Goal: Task Accomplishment & Management: Manage account settings

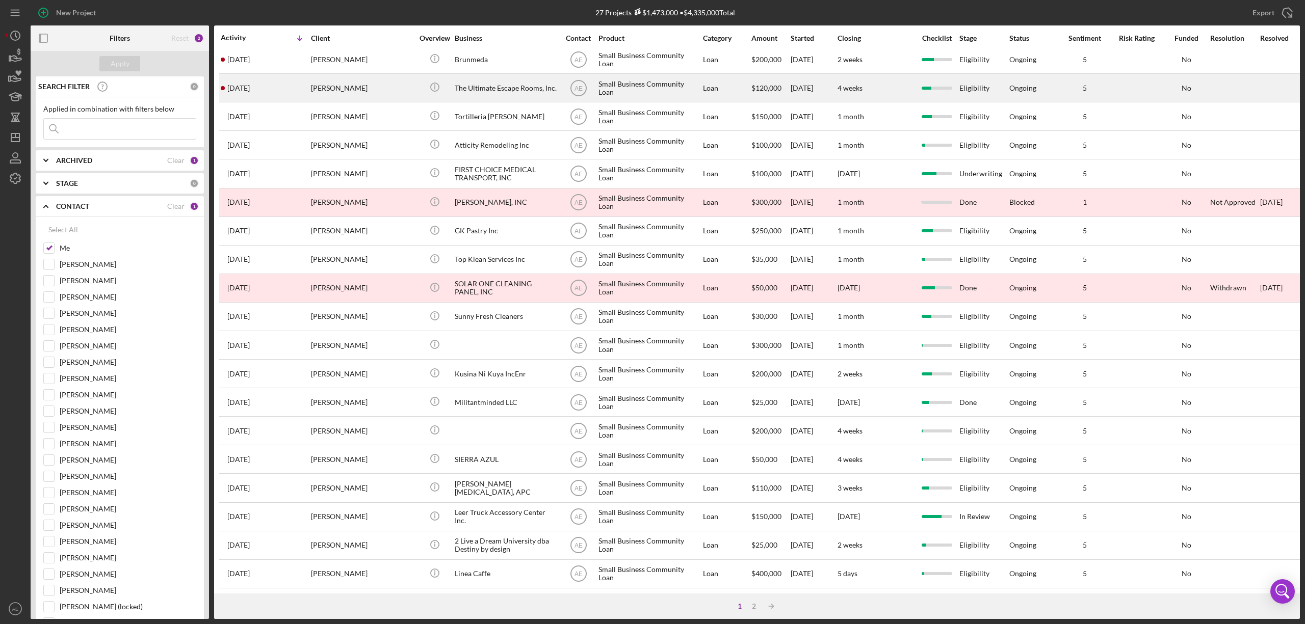
scroll to position [187, 0]
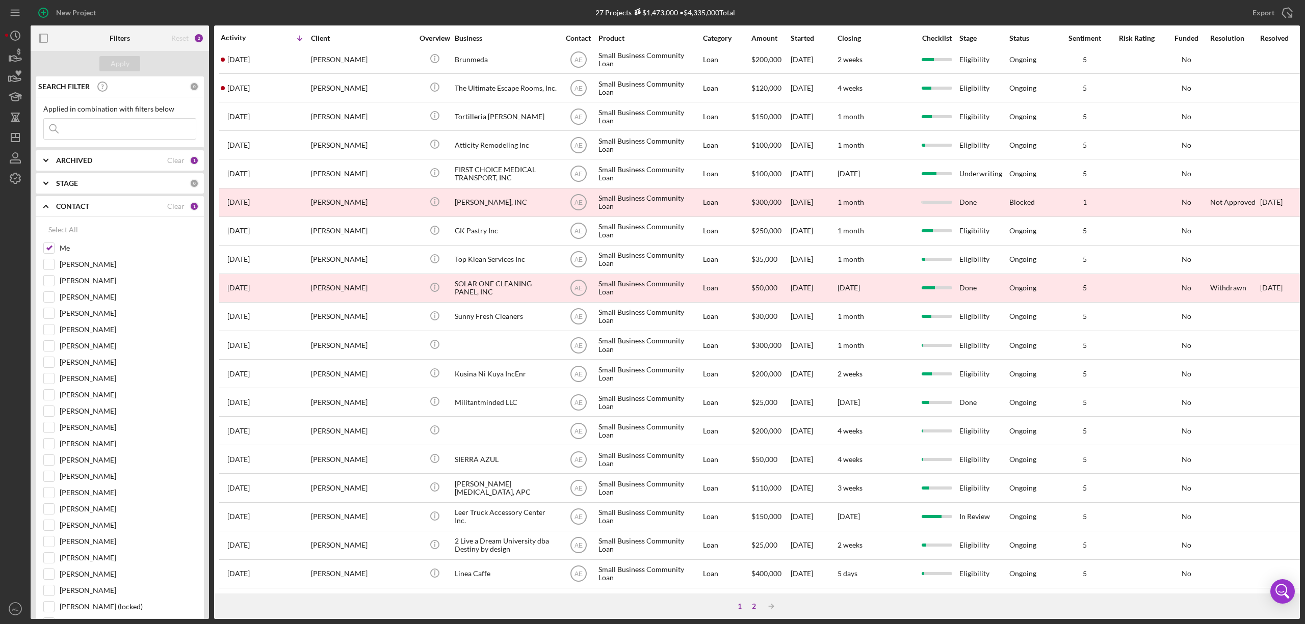
click at [751, 602] on div "2" at bounding box center [754, 606] width 14 height 8
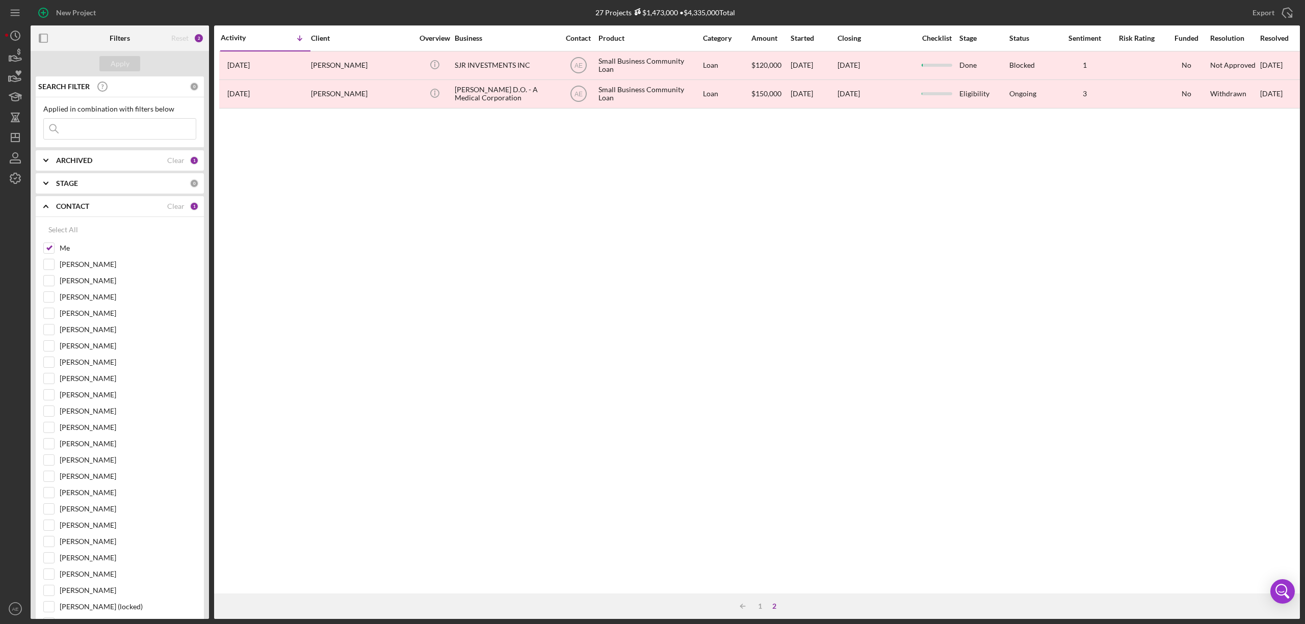
scroll to position [0, 0]
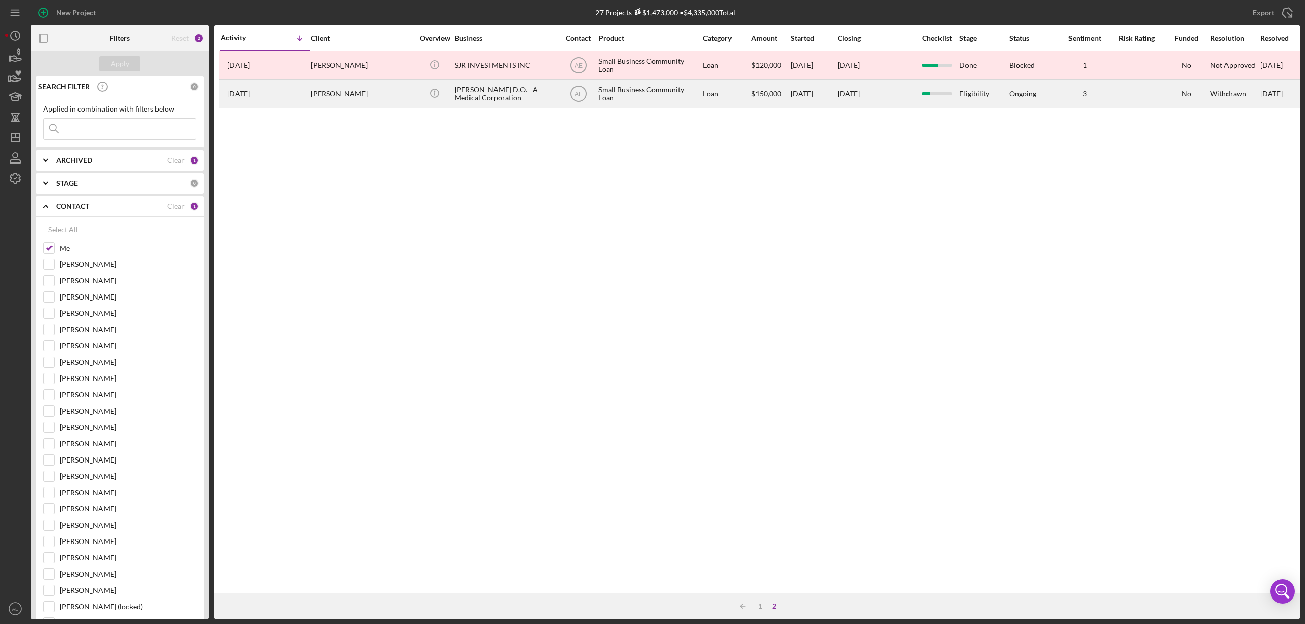
click at [486, 94] on div "[PERSON_NAME] D.O. - A Medical Corporation" at bounding box center [506, 94] width 102 height 27
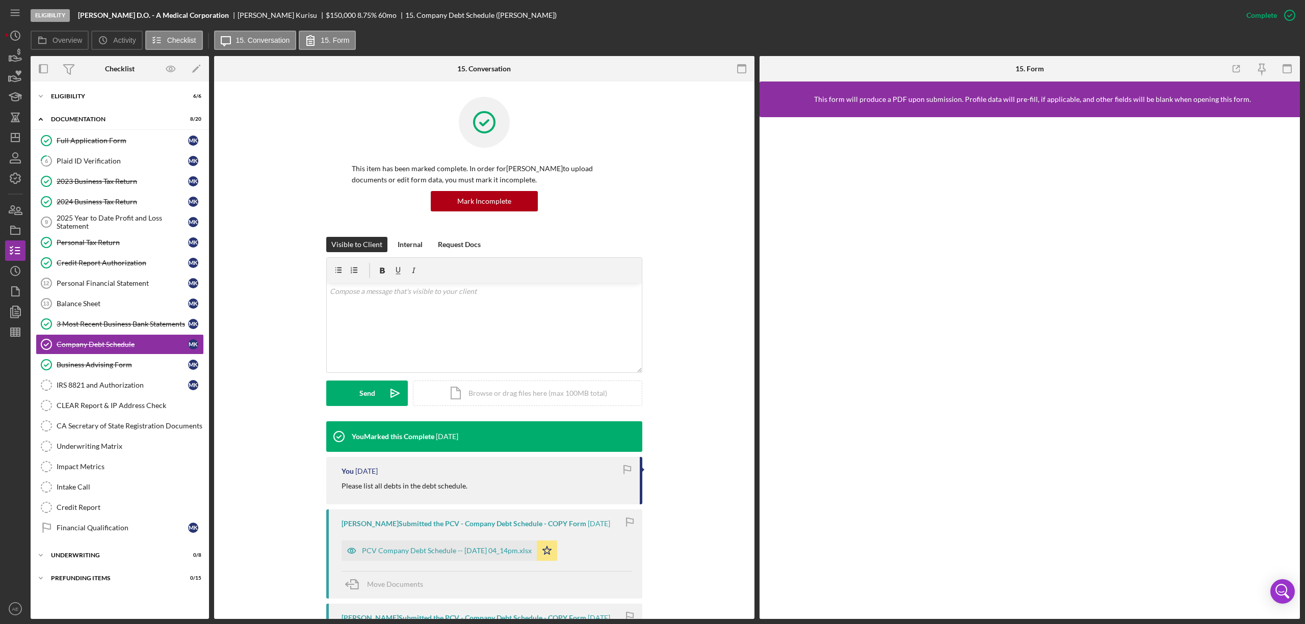
drag, startPoint x: 78, startPoint y: 15, endPoint x: 127, endPoint y: 19, distance: 49.1
click at [127, 19] on div "Eligibility [PERSON_NAME] D.O. - A Medical Corporation [PERSON_NAME] $150,000 8…" at bounding box center [633, 15] width 1205 height 31
click at [125, 17] on b "[PERSON_NAME] D.O. - A Medical Corporation" at bounding box center [153, 15] width 151 height 8
drag, startPoint x: 78, startPoint y: 15, endPoint x: 125, endPoint y: 15, distance: 46.9
click at [125, 15] on b "[PERSON_NAME] D.O. - A Medical Corporation" at bounding box center [153, 15] width 151 height 8
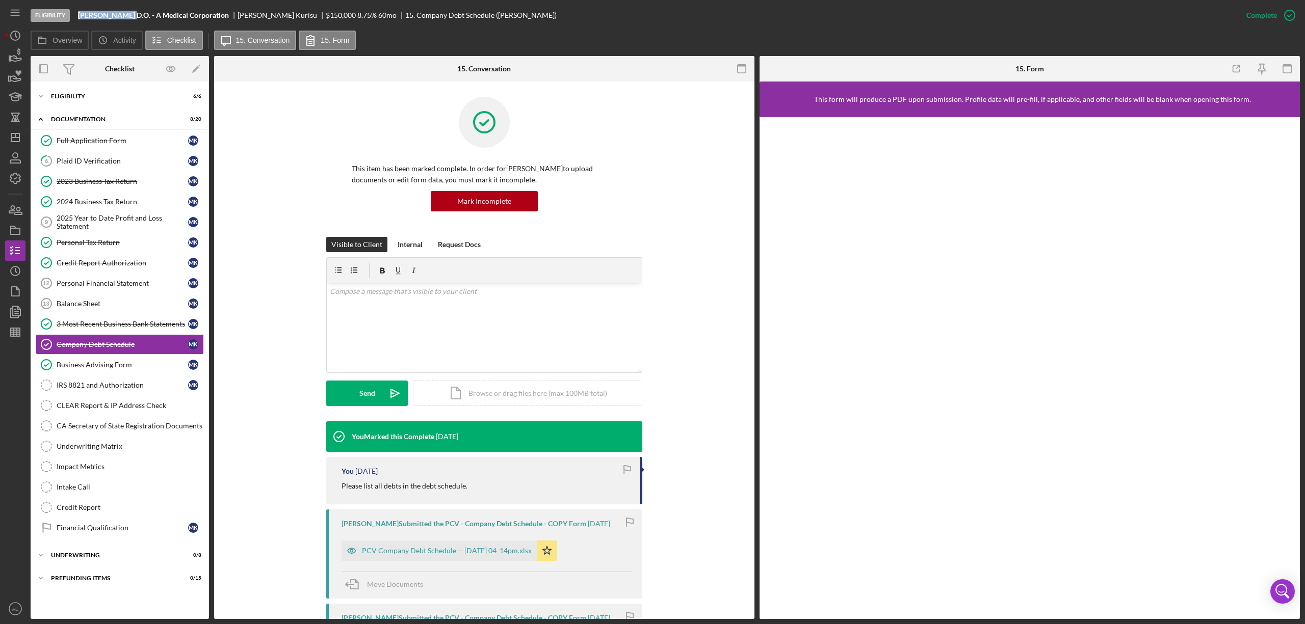
copy b "[PERSON_NAME]"
click at [12, 225] on icon "button" at bounding box center [15, 230] width 25 height 25
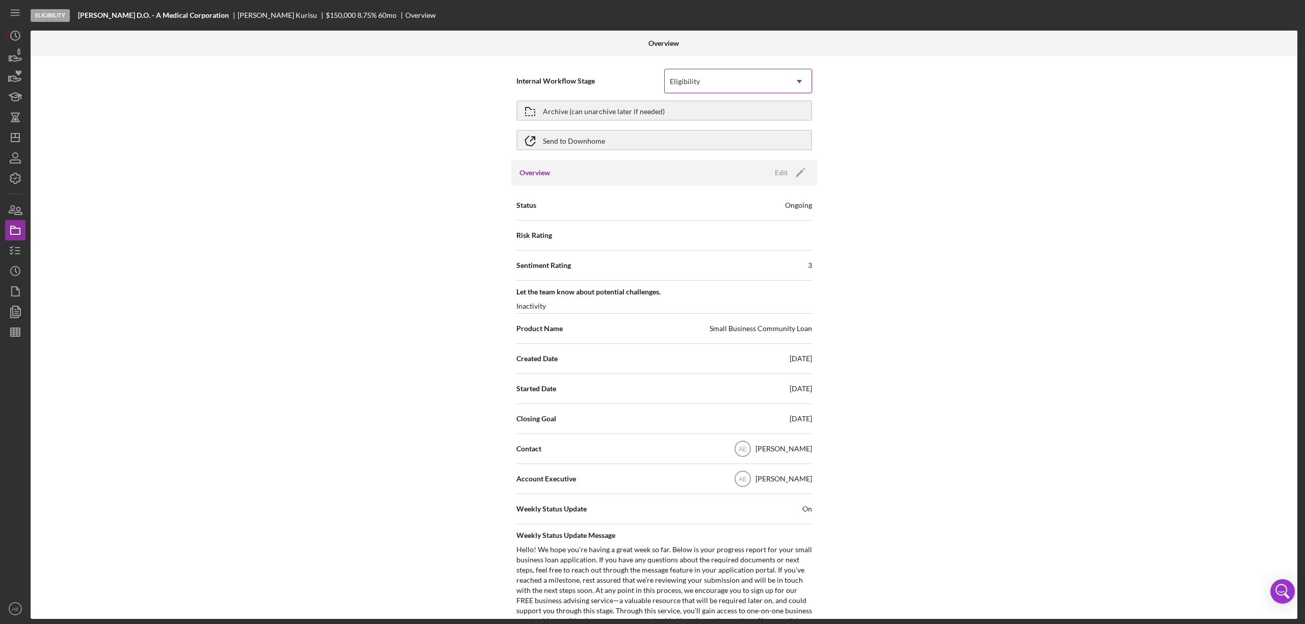
click at [714, 85] on div "Eligibility" at bounding box center [726, 81] width 122 height 23
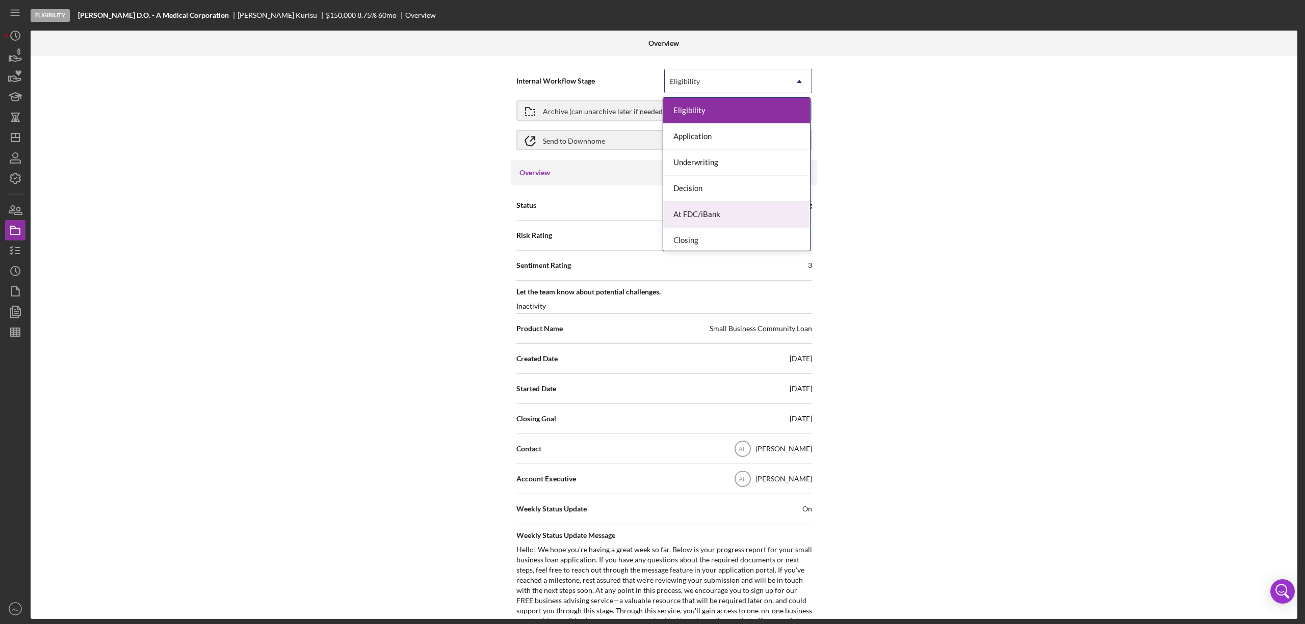
scroll to position [31, 0]
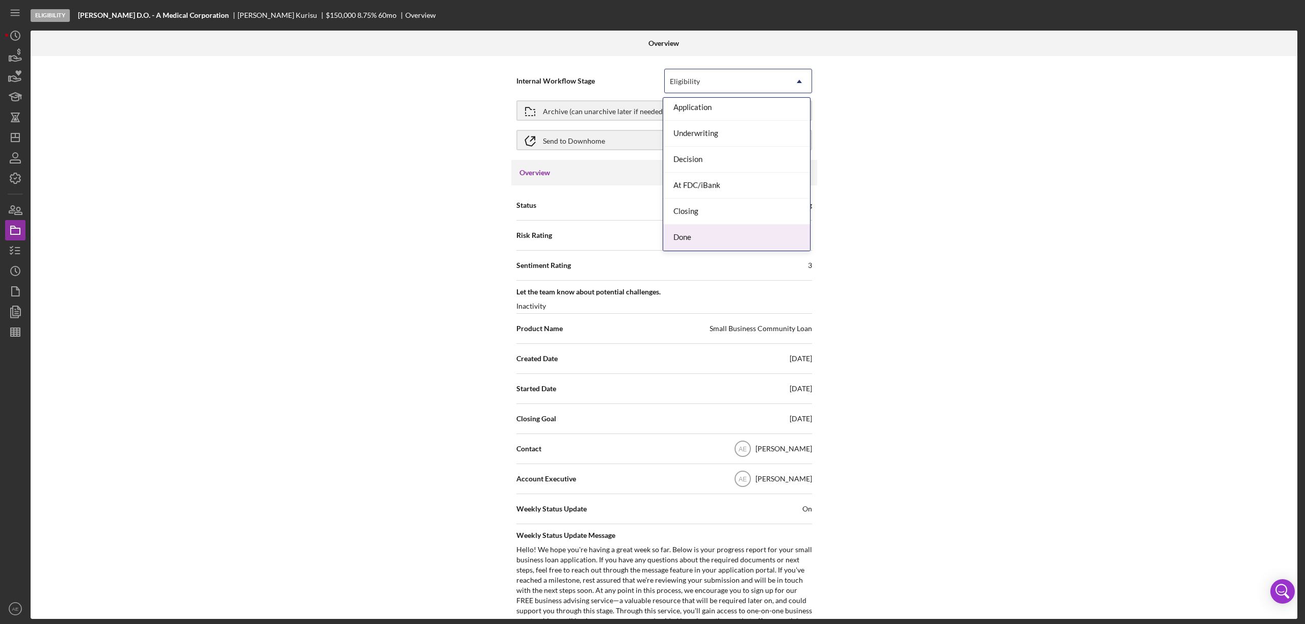
click at [716, 235] on div "Done" at bounding box center [736, 238] width 147 height 26
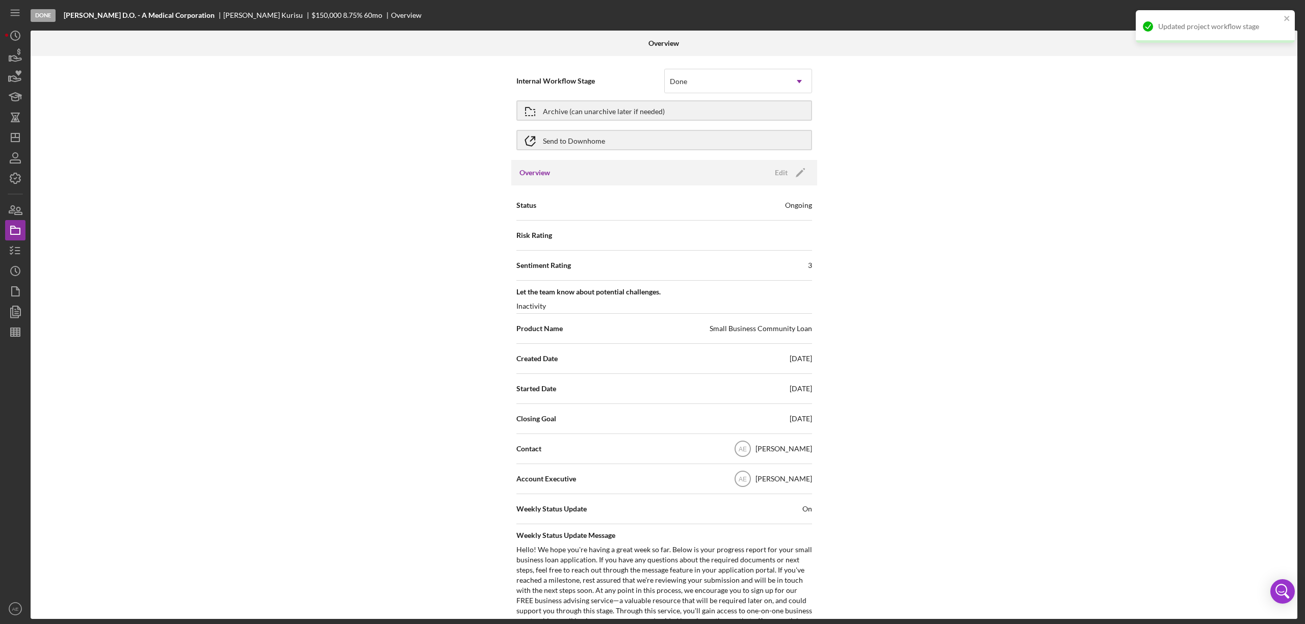
click at [764, 173] on div "Overview Edit Icon/Edit" at bounding box center [664, 172] width 306 height 25
click at [769, 176] on button "Edit Icon/Edit" at bounding box center [789, 172] width 40 height 15
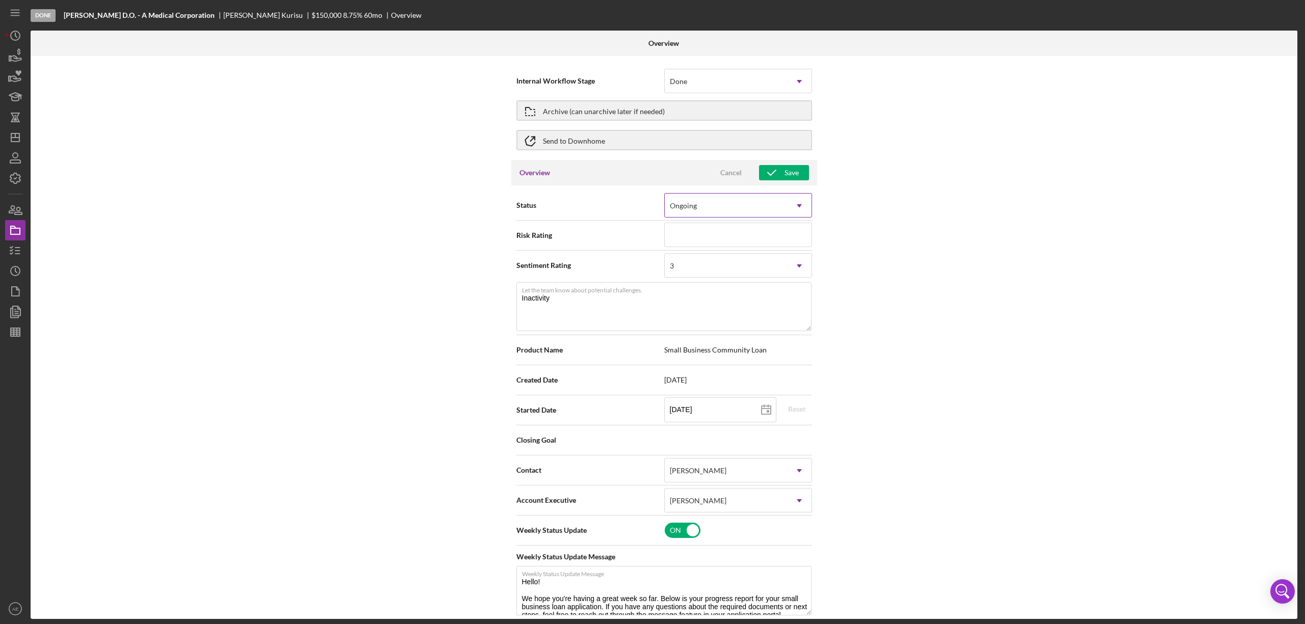
click at [701, 203] on div "Ongoing" at bounding box center [726, 205] width 122 height 23
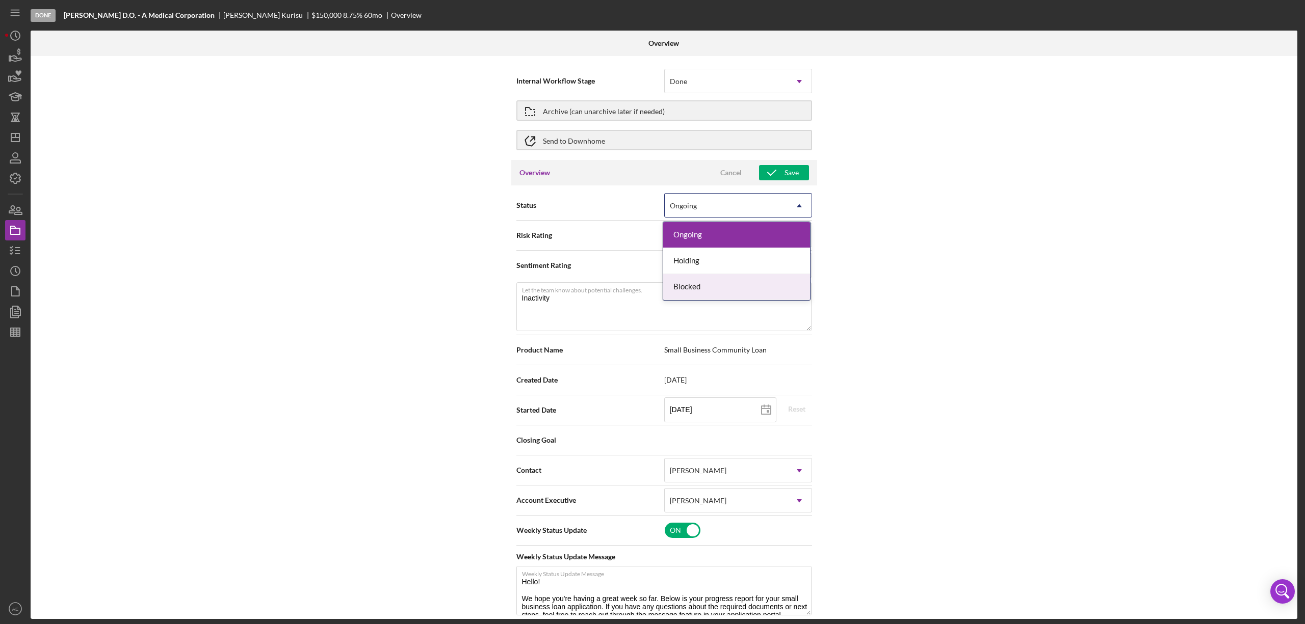
click at [698, 280] on div "Blocked" at bounding box center [736, 287] width 147 height 26
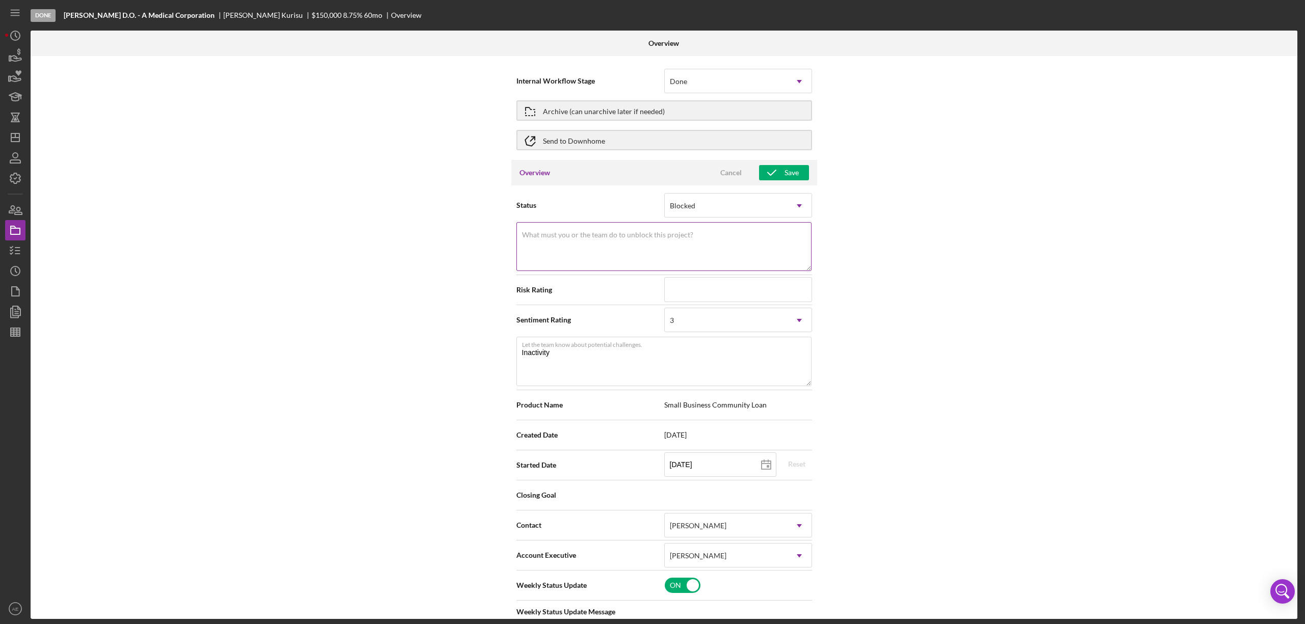
click at [683, 233] on label "What must you or the team do to unblock this project?" at bounding box center [607, 235] width 171 height 8
click at [683, 233] on textarea "What must you or the team do to unblock this project?" at bounding box center [663, 246] width 295 height 49
drag, startPoint x: 573, startPoint y: 241, endPoint x: 488, endPoint y: 239, distance: 85.2
click at [488, 239] on div "Internal Workflow Stage Done Icon/Dropdown Arrow Archive (can unarchive later i…" at bounding box center [664, 337] width 1267 height 563
type textarea "Inactivity"
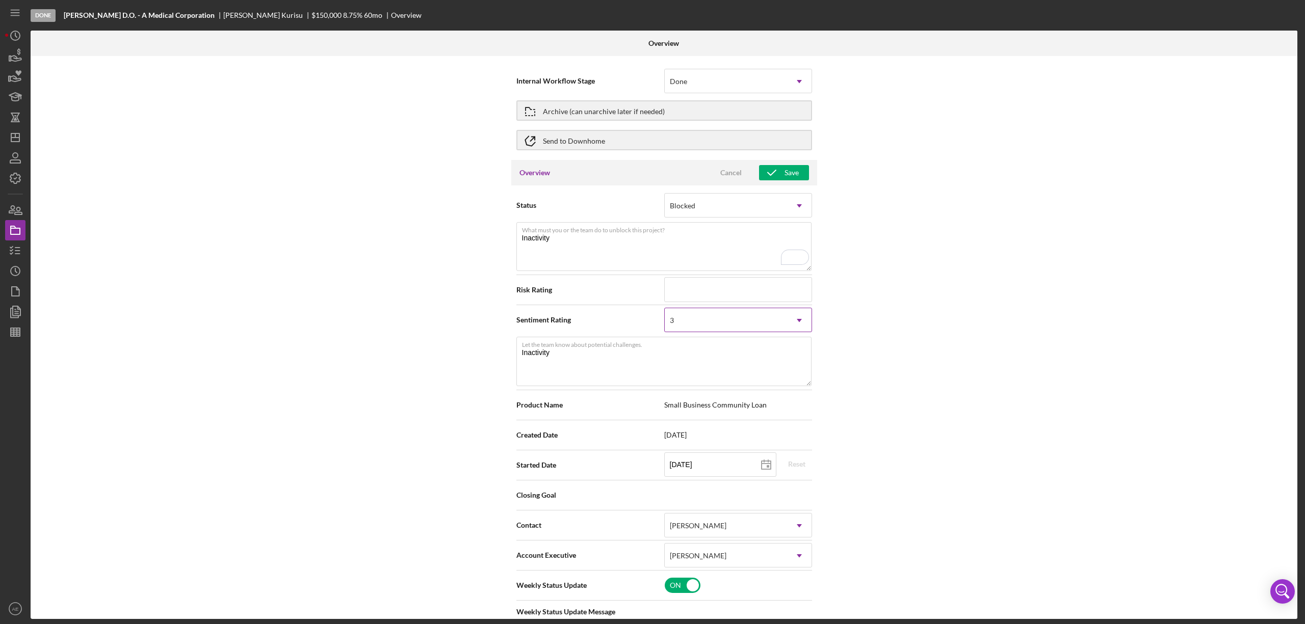
click at [726, 323] on div "3" at bounding box center [726, 320] width 122 height 23
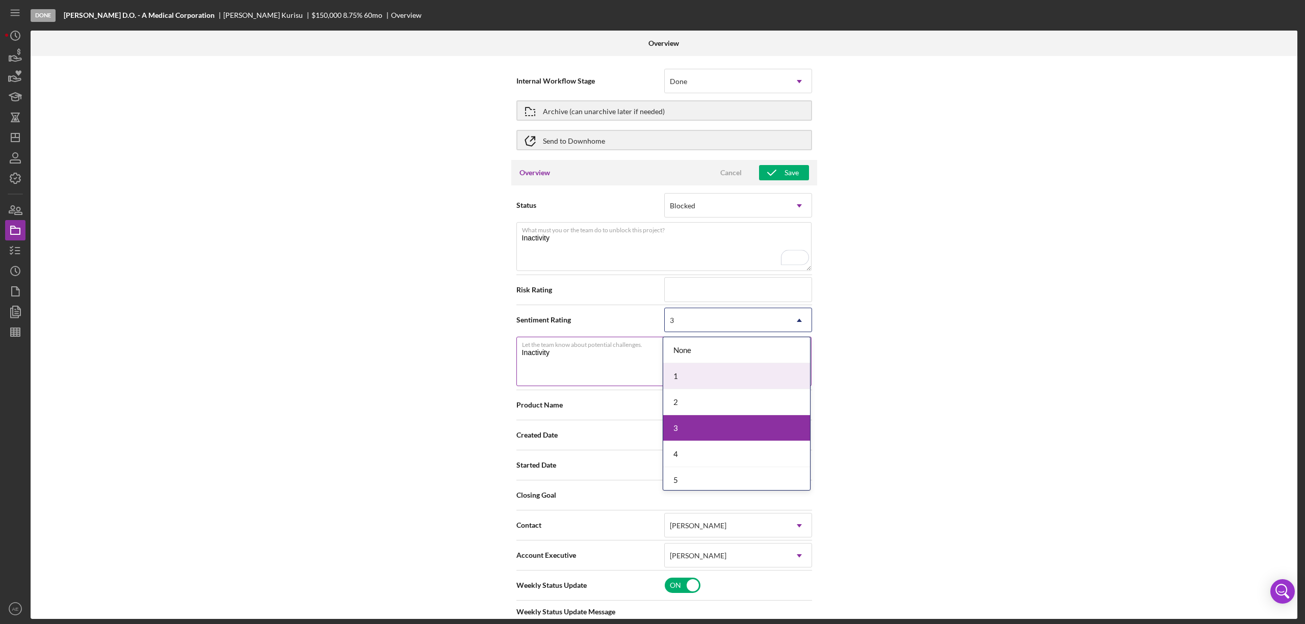
click at [696, 381] on div "1" at bounding box center [736, 376] width 147 height 26
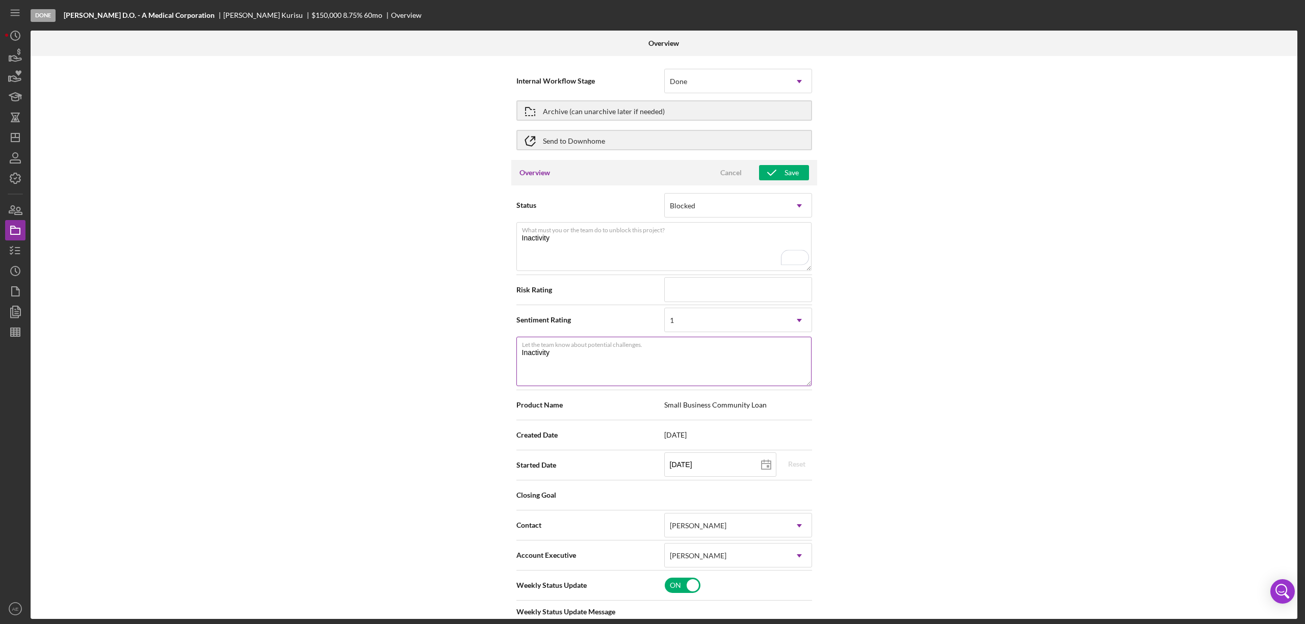
click at [684, 372] on textarea "Inactivity" at bounding box center [663, 361] width 295 height 49
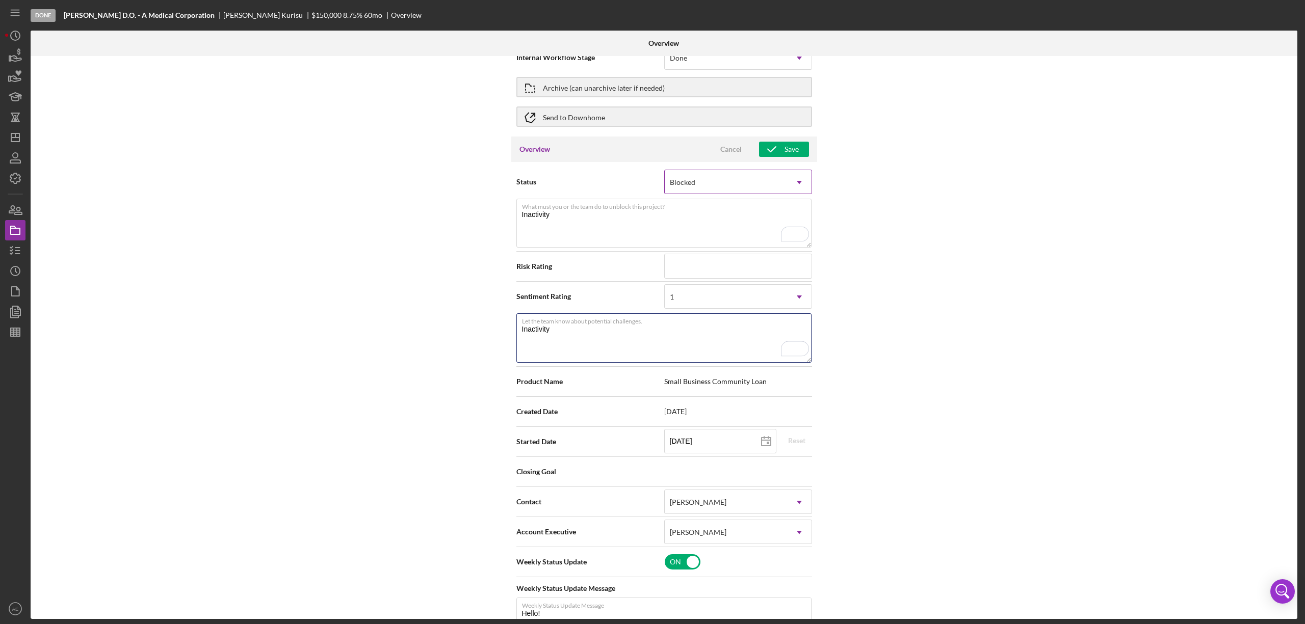
scroll to position [0, 0]
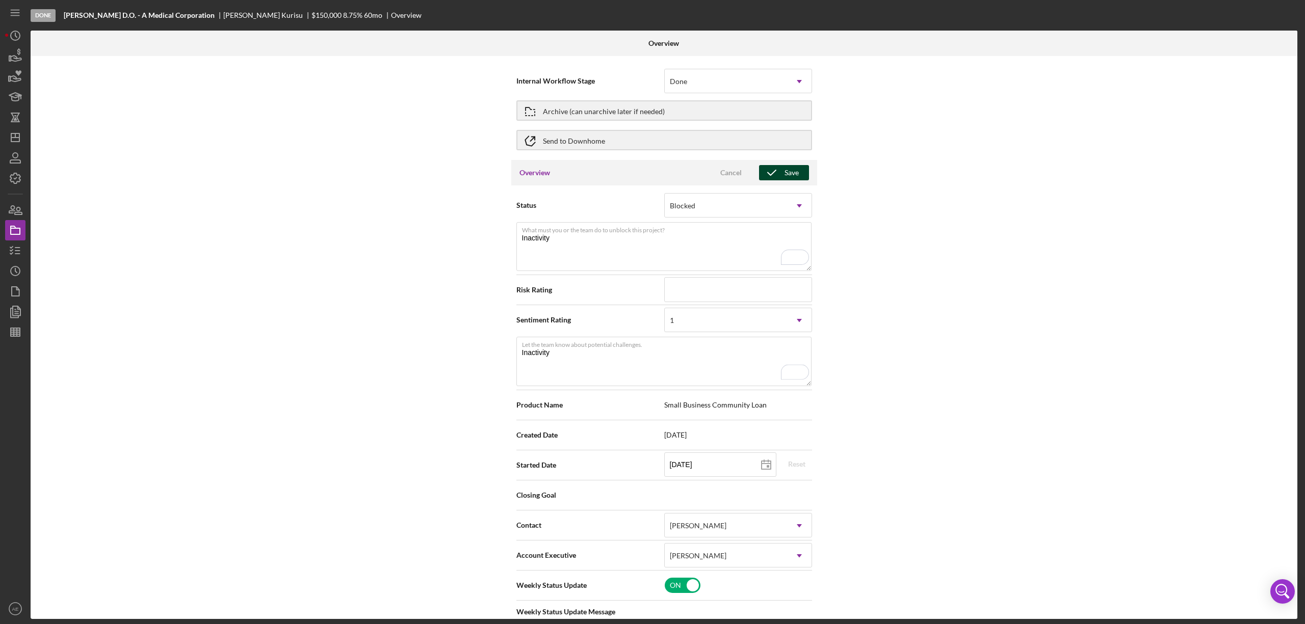
click at [777, 170] on icon "button" at bounding box center [771, 172] width 25 height 25
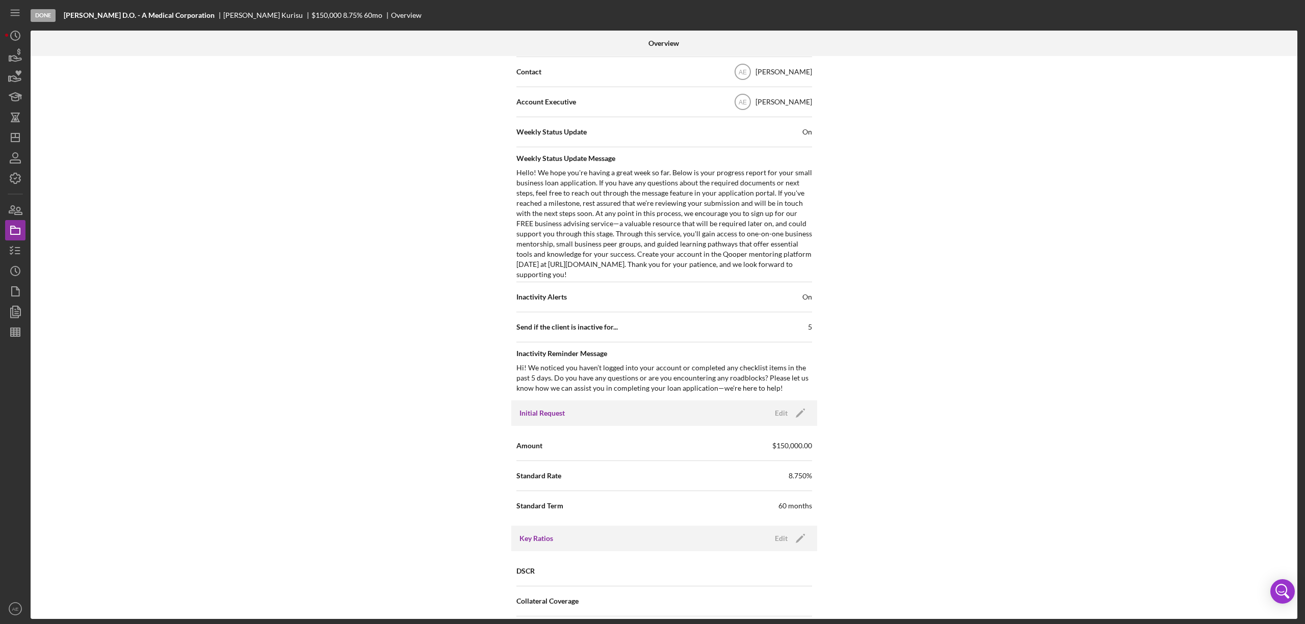
scroll to position [98, 0]
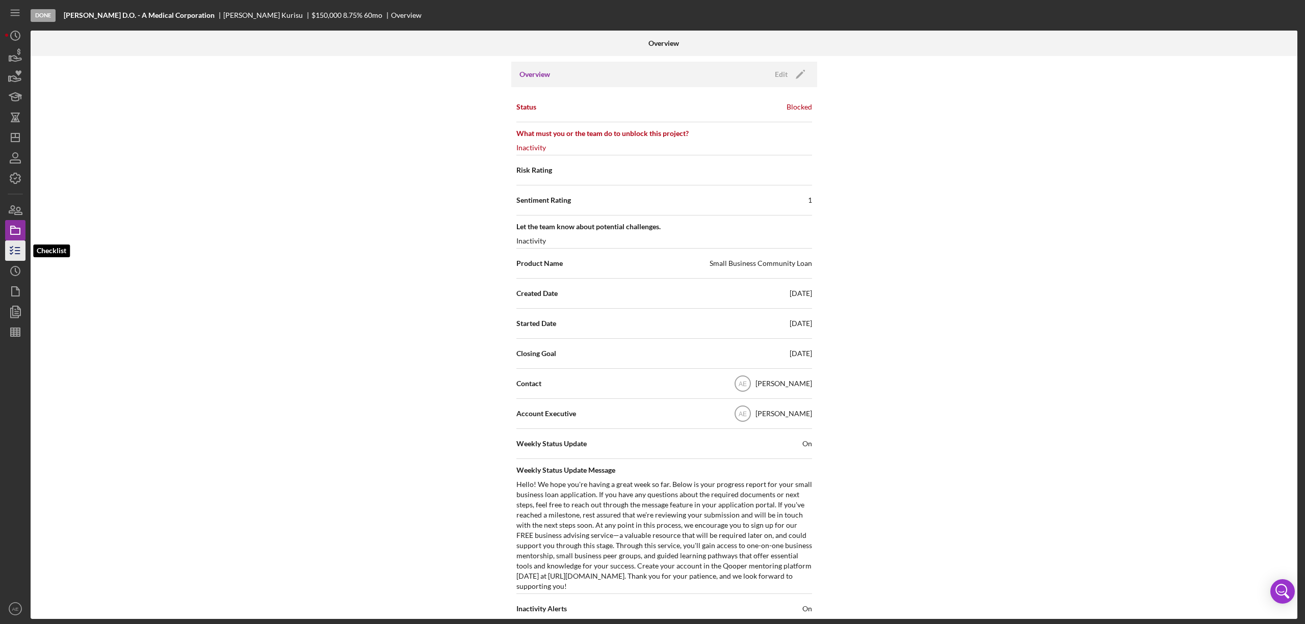
click at [16, 251] on icon "button" at bounding box center [15, 250] width 25 height 25
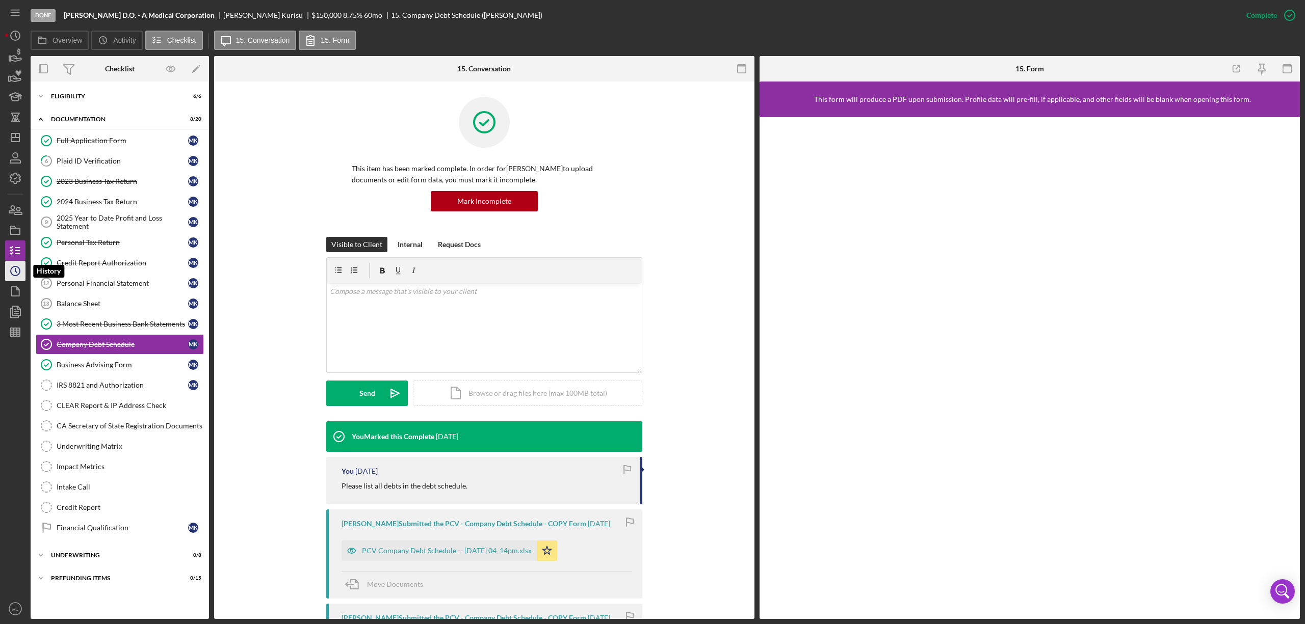
click at [18, 268] on circle "button" at bounding box center [15, 271] width 9 height 9
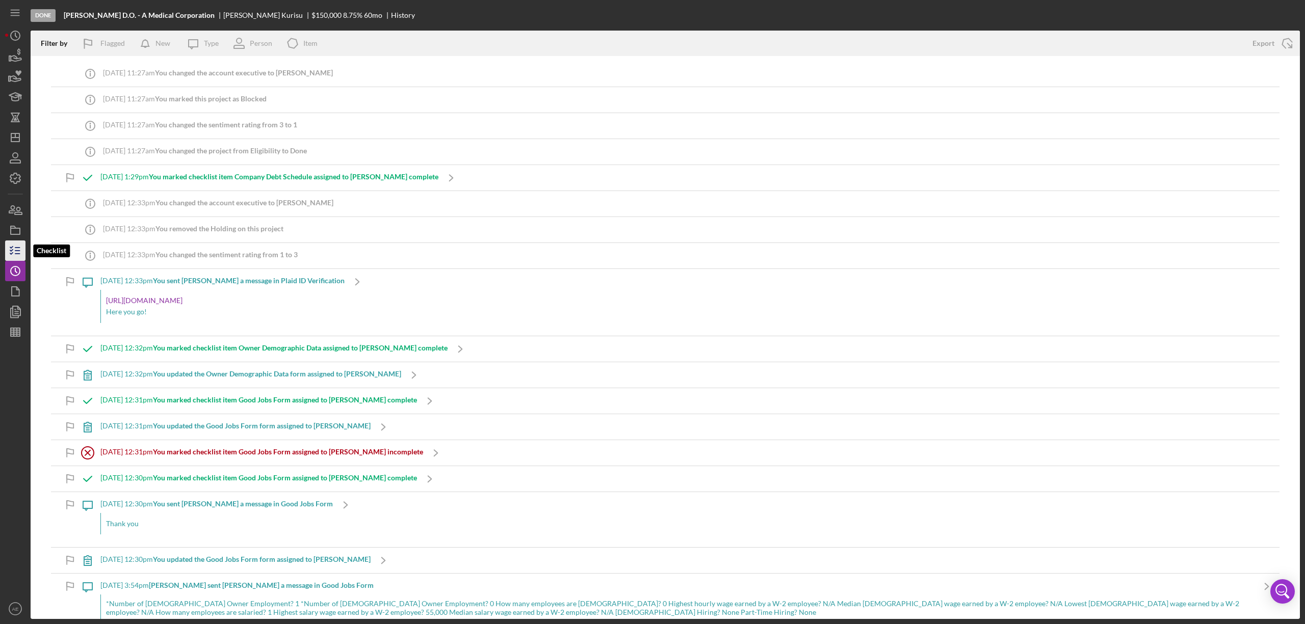
click at [14, 251] on icon "button" at bounding box center [15, 250] width 25 height 25
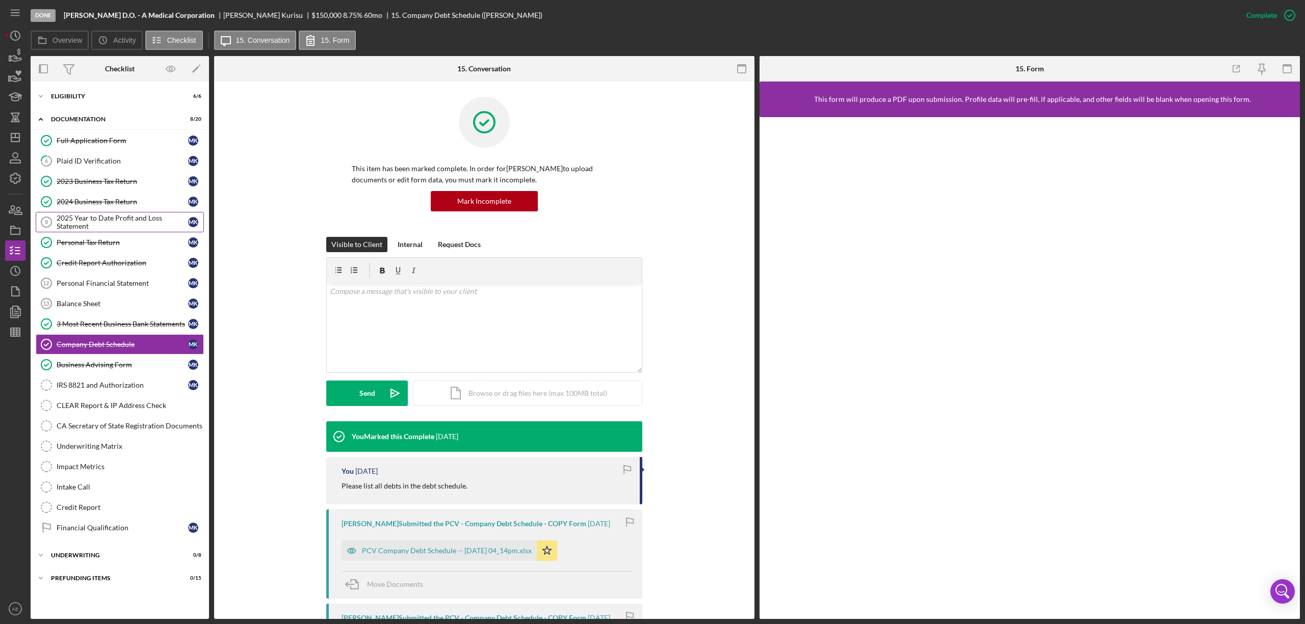
click at [125, 229] on div "2025 Year to Date Profit and Loss Statement" at bounding box center [123, 222] width 132 height 16
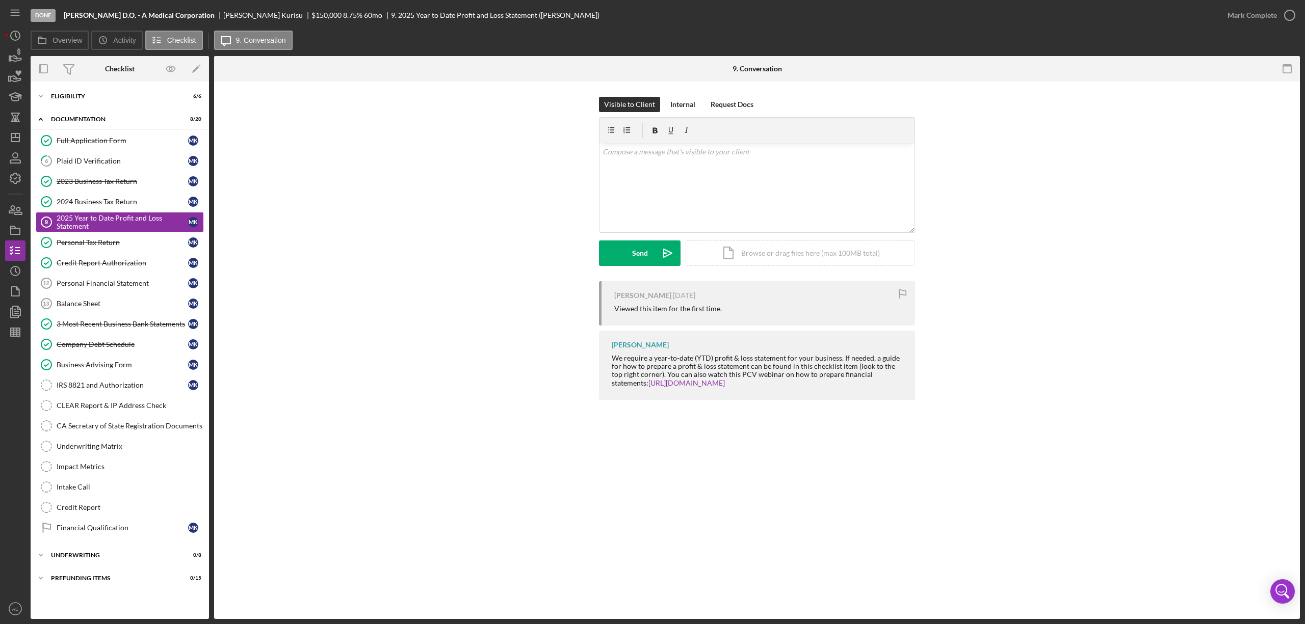
click at [107, 532] on div "Financial Qualification" at bounding box center [123, 528] width 132 height 8
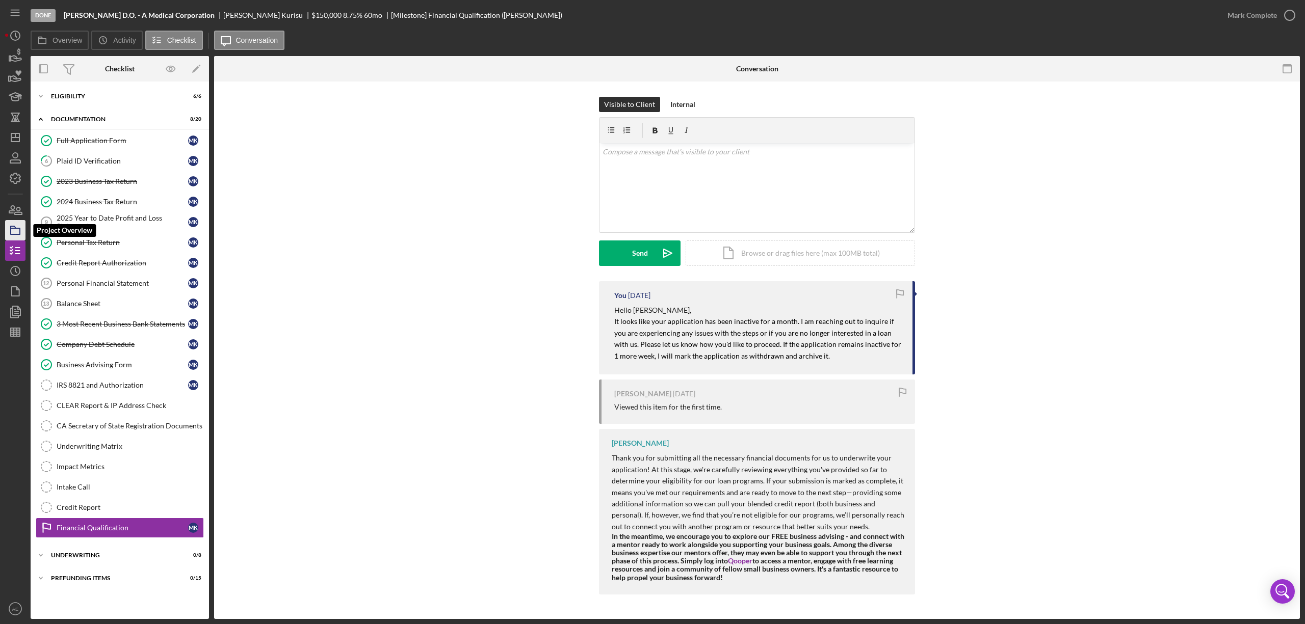
click at [19, 229] on rect "button" at bounding box center [15, 231] width 9 height 6
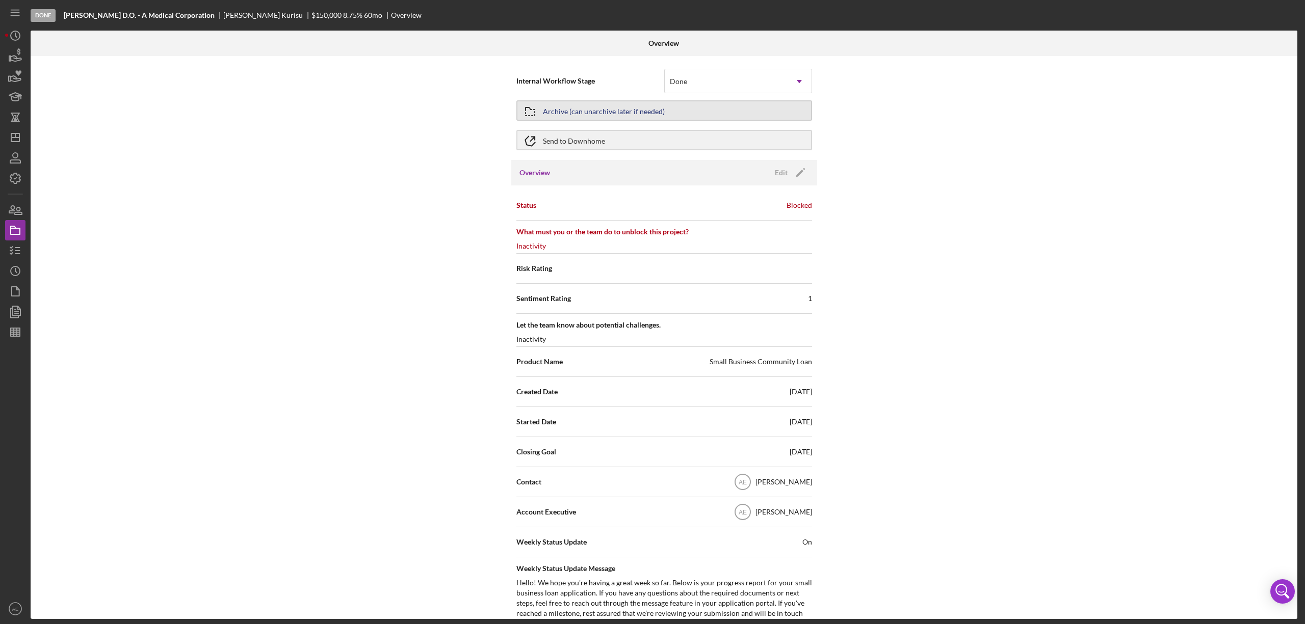
click at [589, 112] on div "Archive (can unarchive later if needed)" at bounding box center [604, 110] width 122 height 18
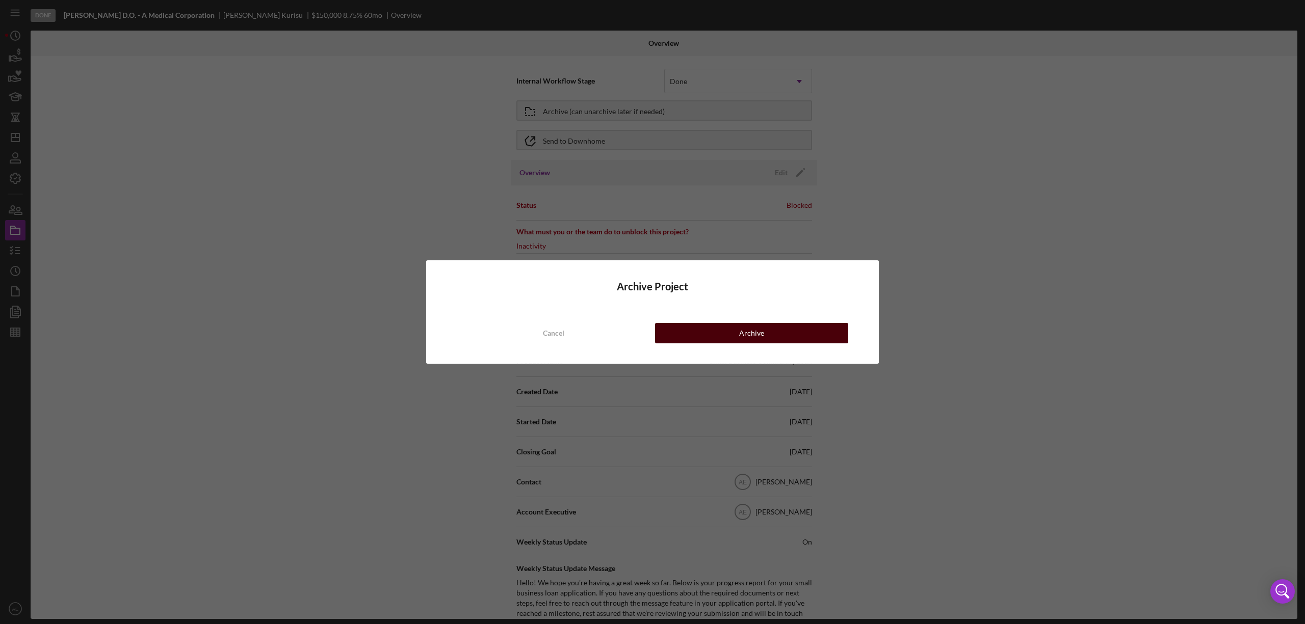
click at [726, 339] on button "Archive" at bounding box center [751, 333] width 193 height 20
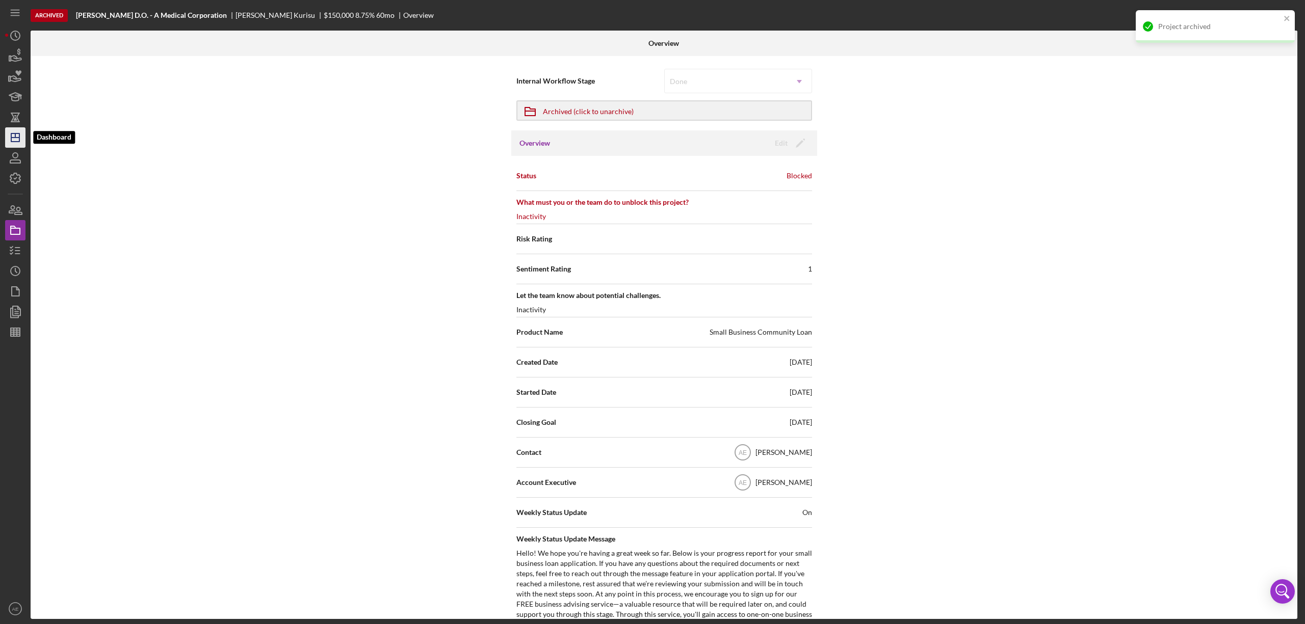
click at [17, 135] on icon "Icon/Dashboard" at bounding box center [15, 137] width 25 height 25
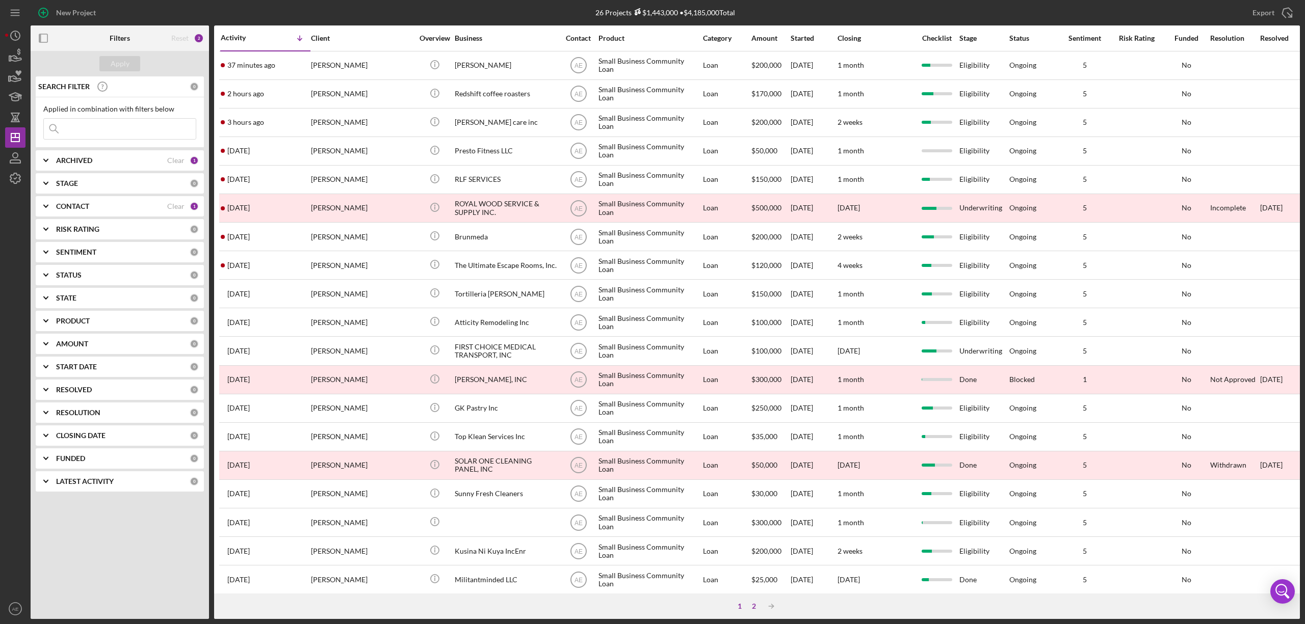
click at [753, 608] on div "2" at bounding box center [754, 606] width 14 height 8
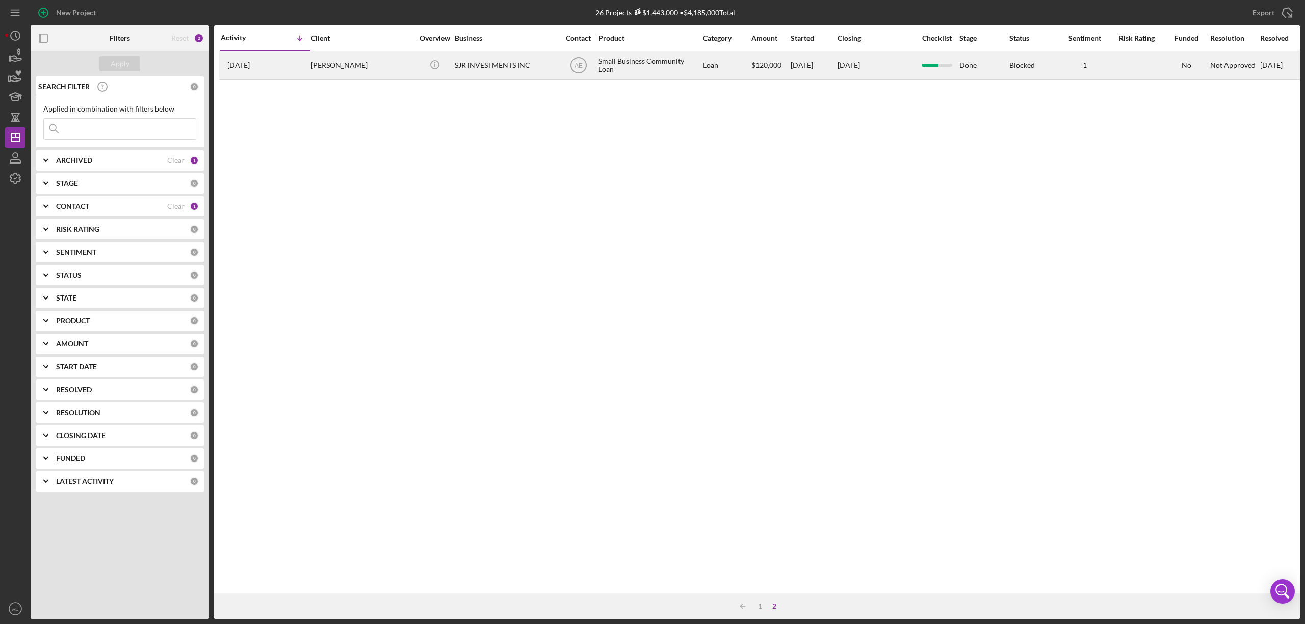
click at [505, 70] on div "SJR INVESTMENTS INC" at bounding box center [506, 65] width 102 height 27
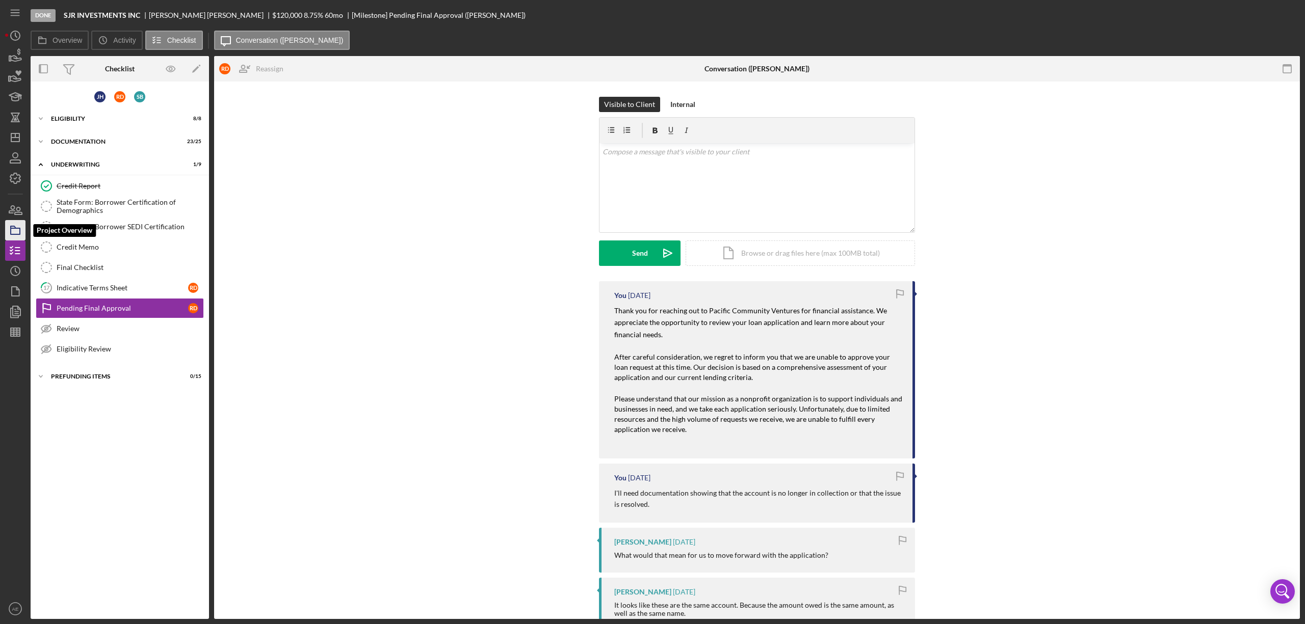
click at [18, 231] on icon "button" at bounding box center [15, 230] width 25 height 25
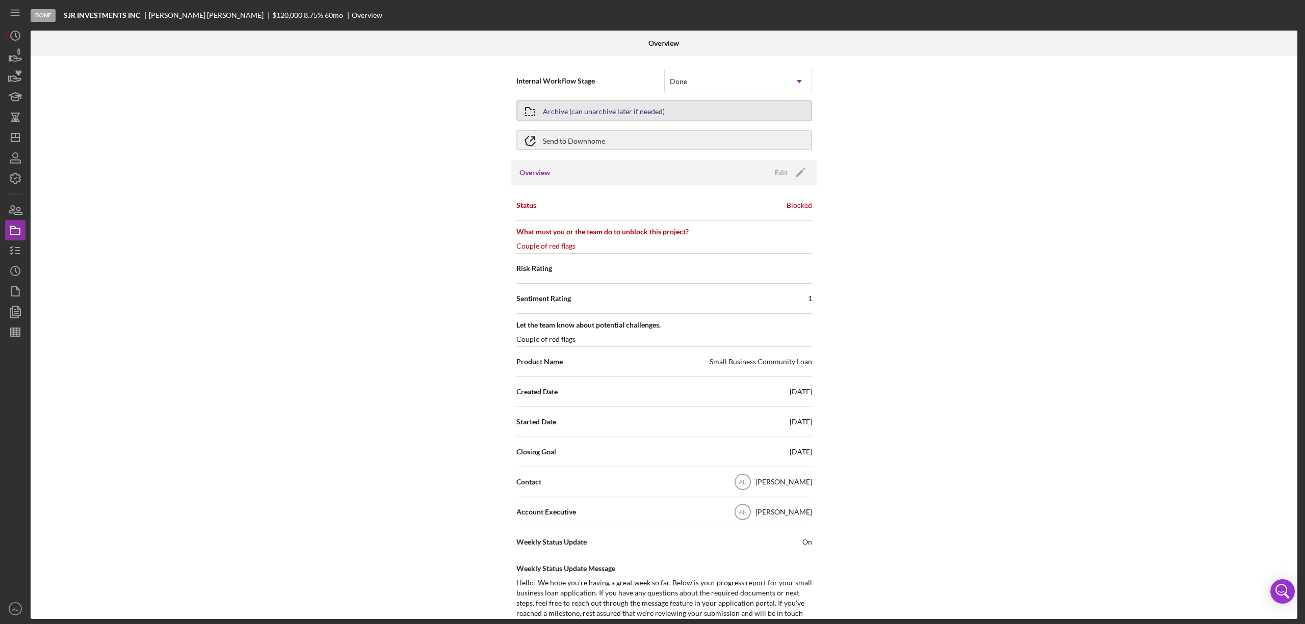
click at [582, 104] on div "Archive (can unarchive later if needed)" at bounding box center [604, 110] width 122 height 18
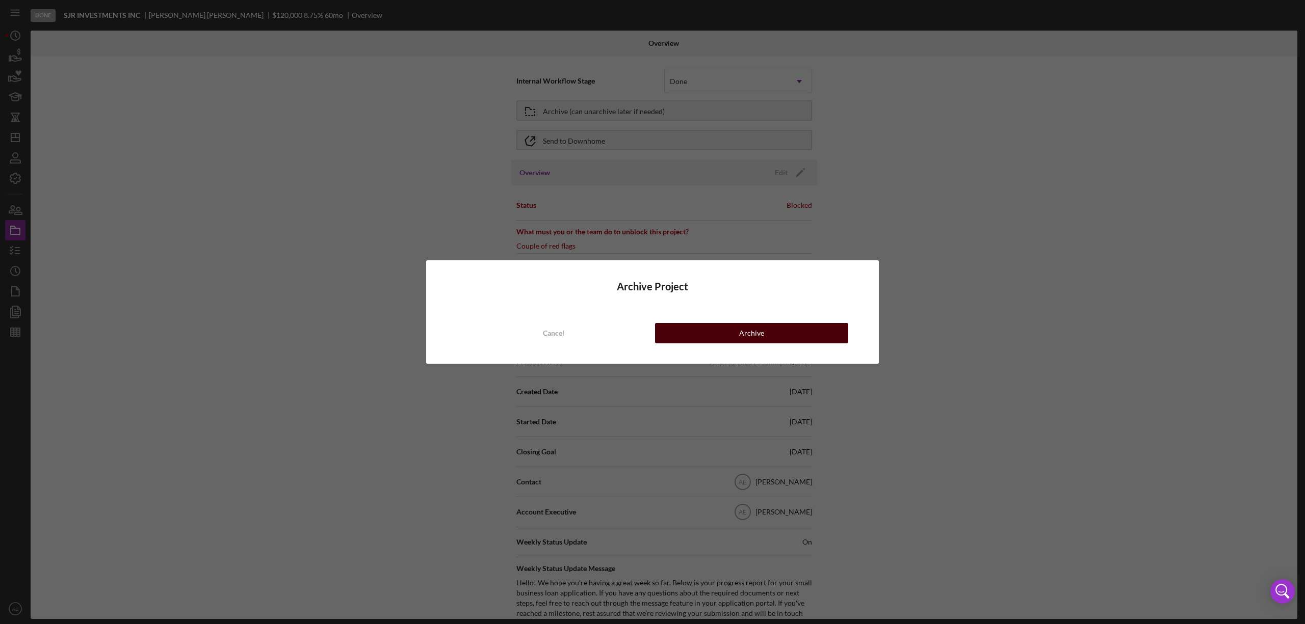
click at [721, 333] on button "Archive" at bounding box center [751, 333] width 193 height 20
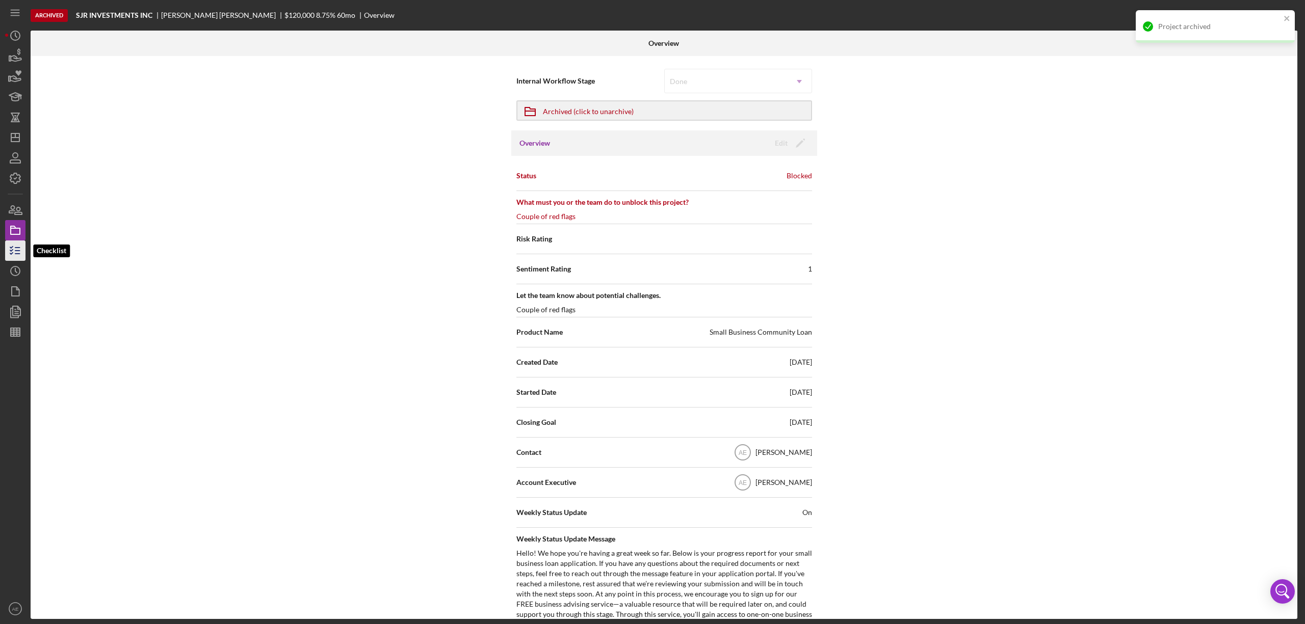
click at [8, 247] on icon "button" at bounding box center [15, 250] width 25 height 25
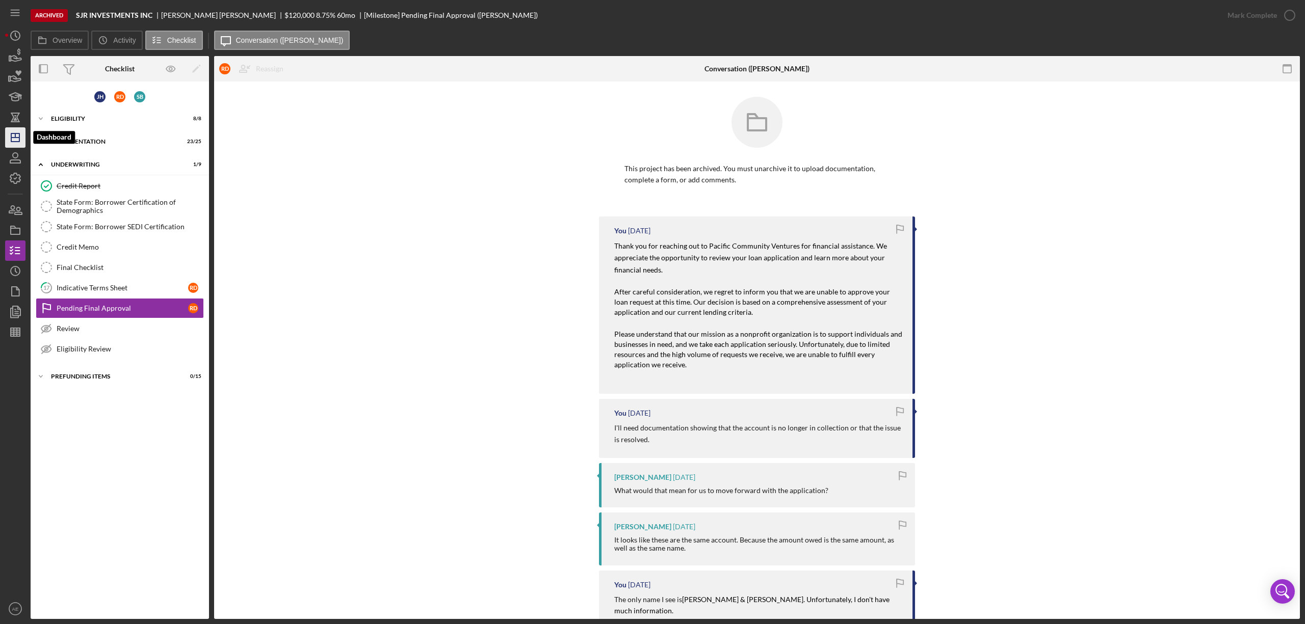
click at [19, 135] on polygon "button" at bounding box center [15, 138] width 8 height 8
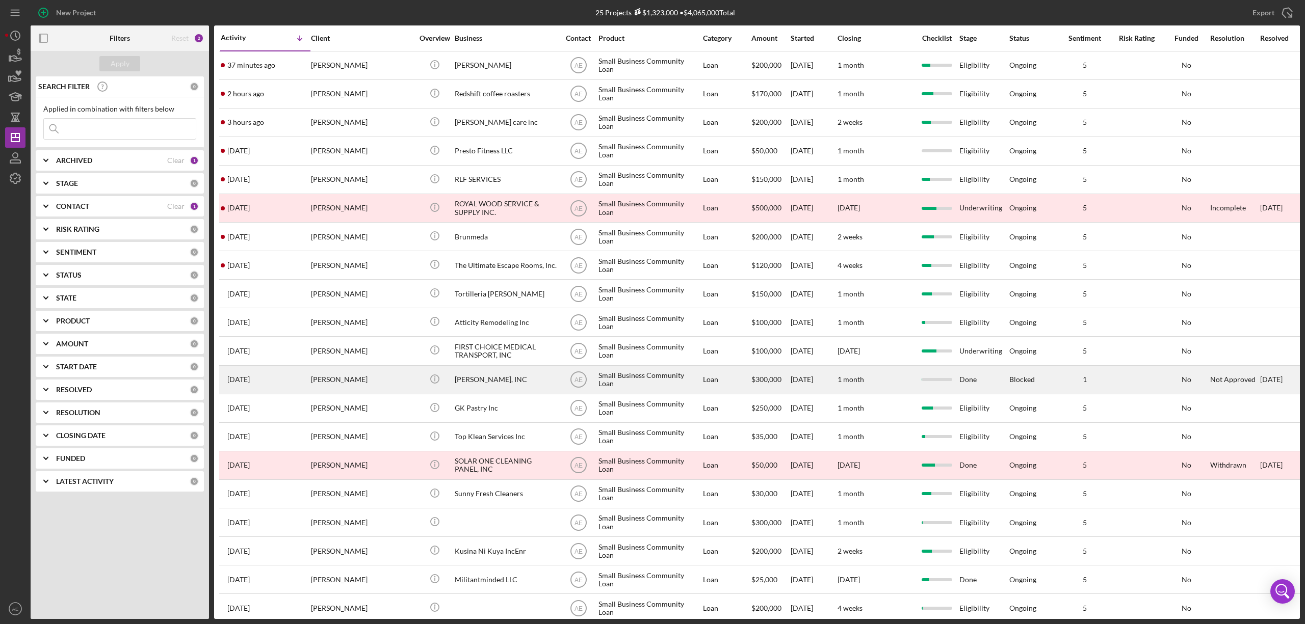
scroll to position [162, 0]
